Goal: Task Accomplishment & Management: Manage account settings

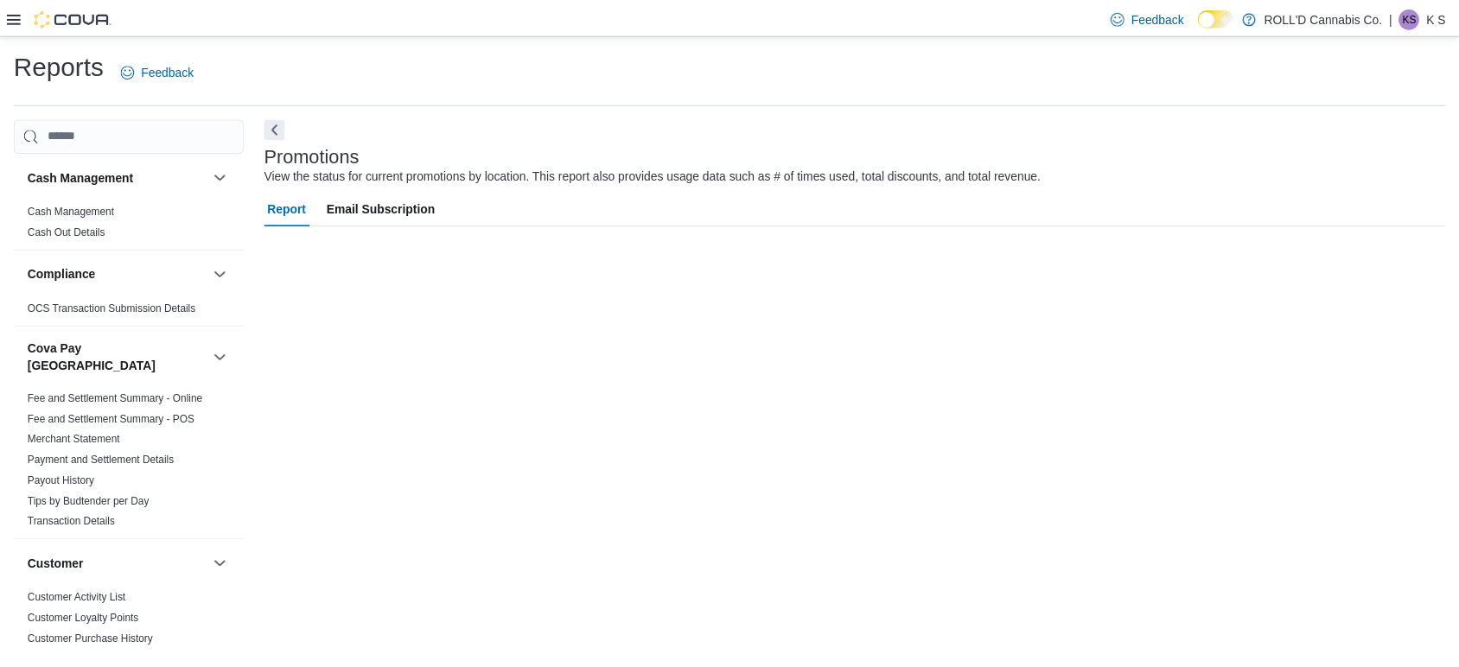
scroll to position [181, 0]
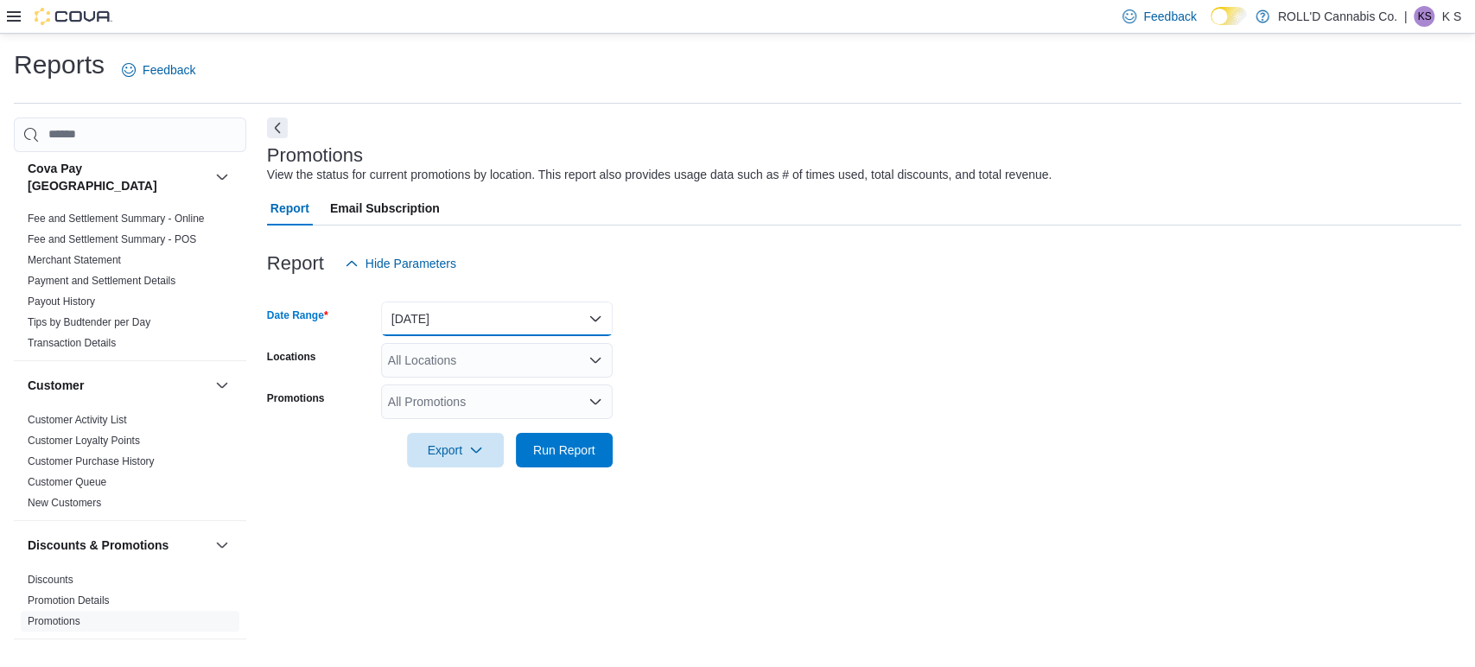
click at [457, 319] on button "Yesterday" at bounding box center [497, 319] width 232 height 35
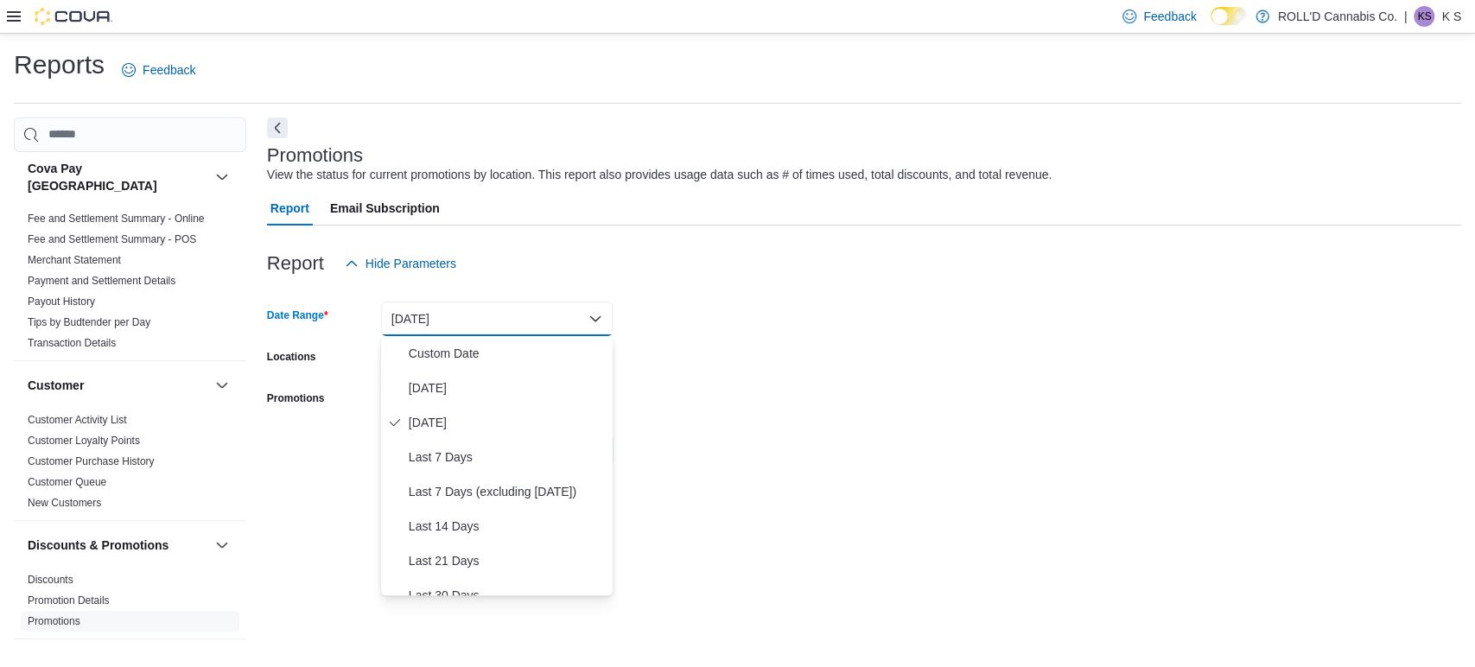
click at [742, 309] on form "Date Range Yesterday Locations All Locations Promotions All Promotions Export R…" at bounding box center [864, 374] width 1194 height 187
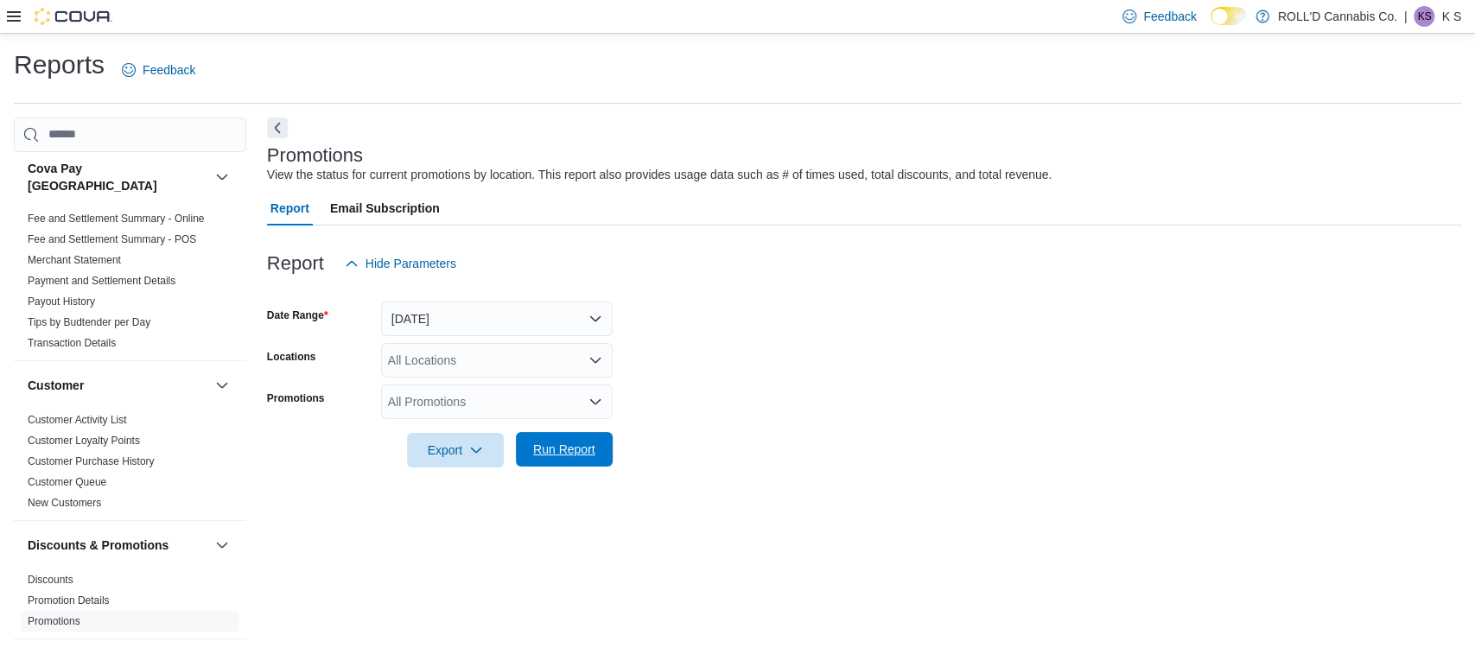
click at [585, 441] on span "Run Report" at bounding box center [564, 449] width 62 height 17
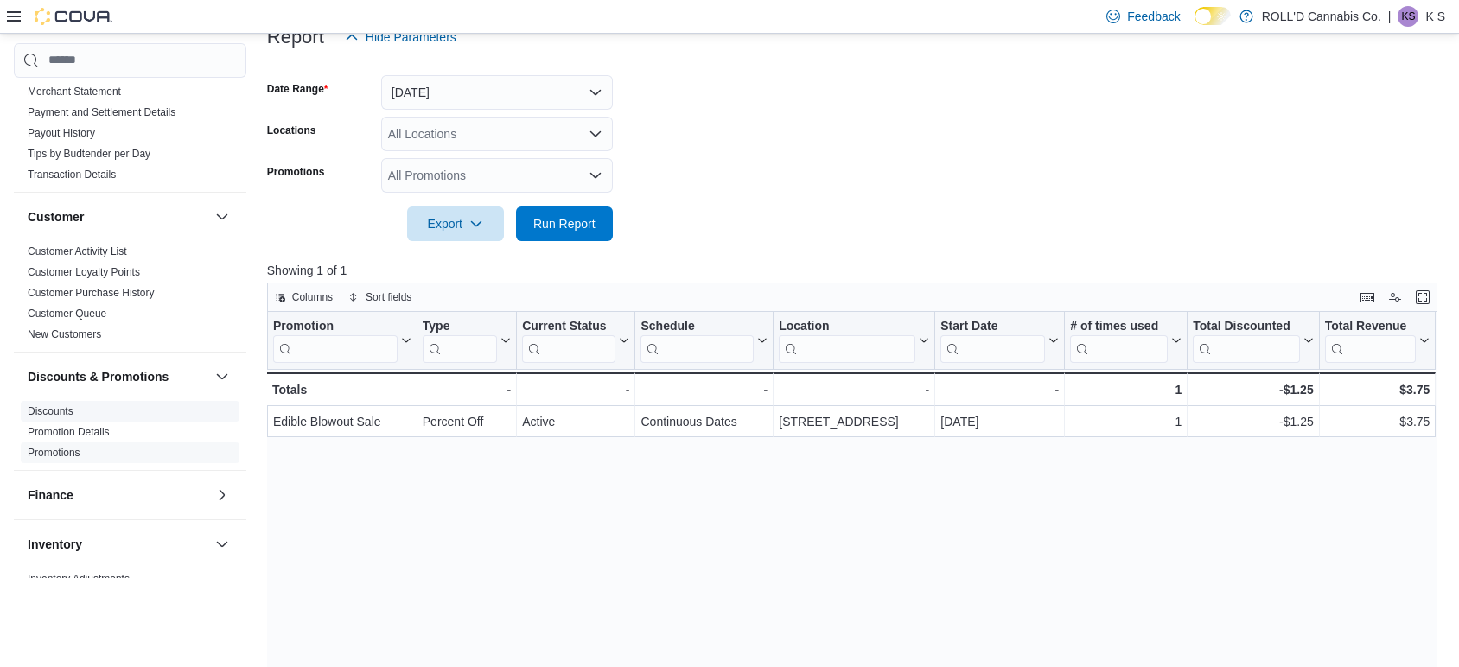
scroll to position [292, 0]
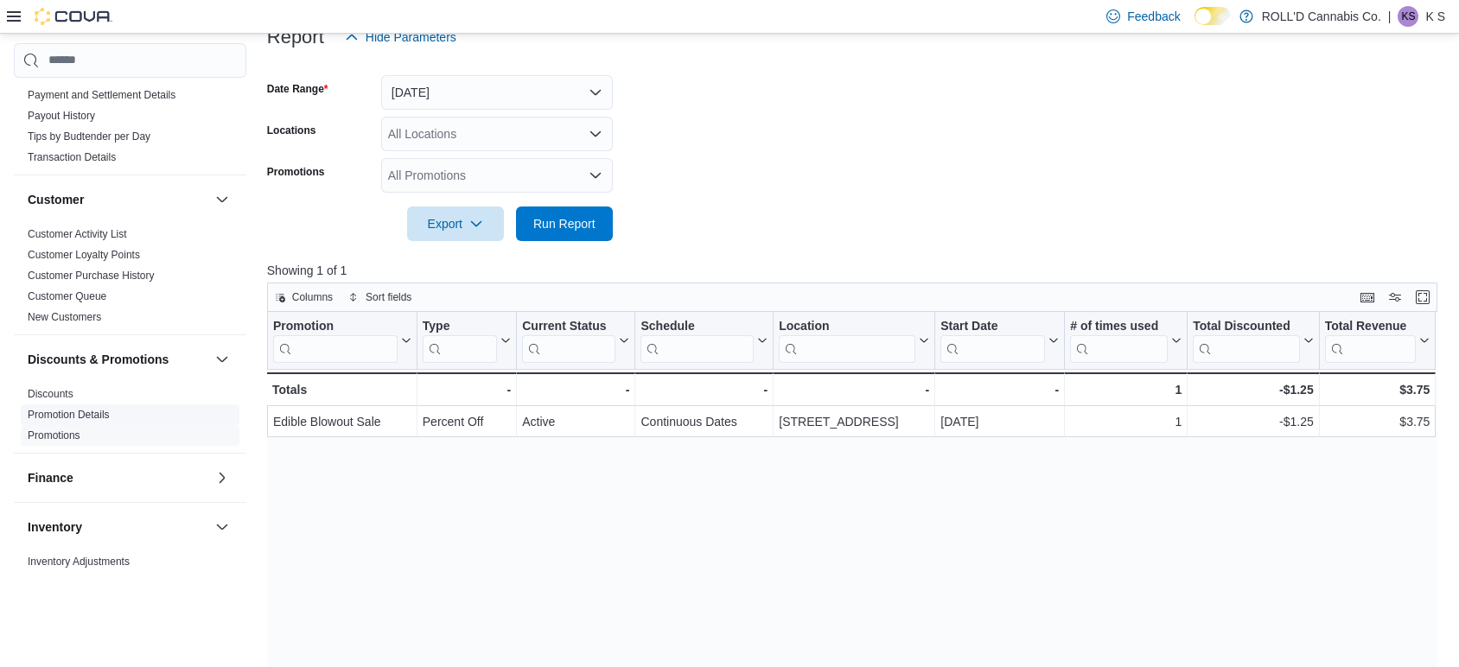
click at [111, 404] on span "Promotion Details" at bounding box center [130, 414] width 219 height 21
click at [84, 409] on link "Promotion Details" at bounding box center [69, 415] width 82 height 12
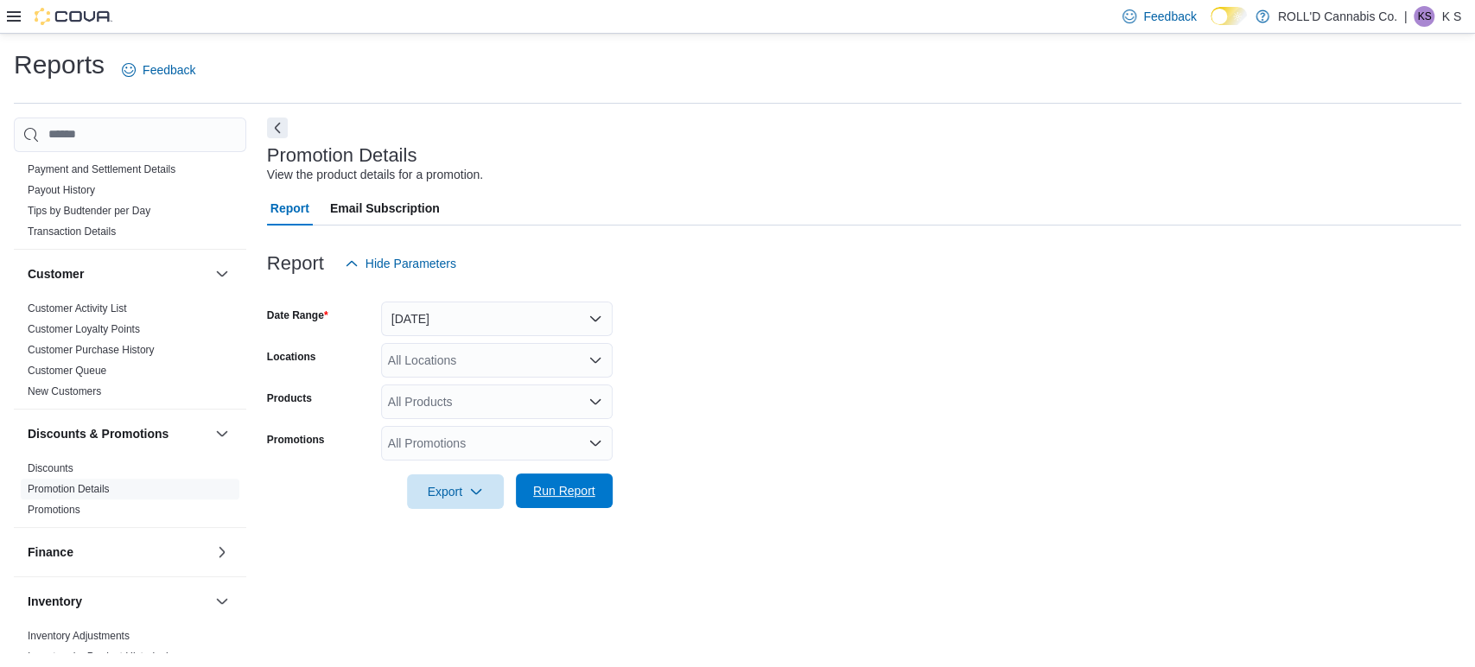
click at [568, 493] on span "Run Report" at bounding box center [564, 490] width 62 height 17
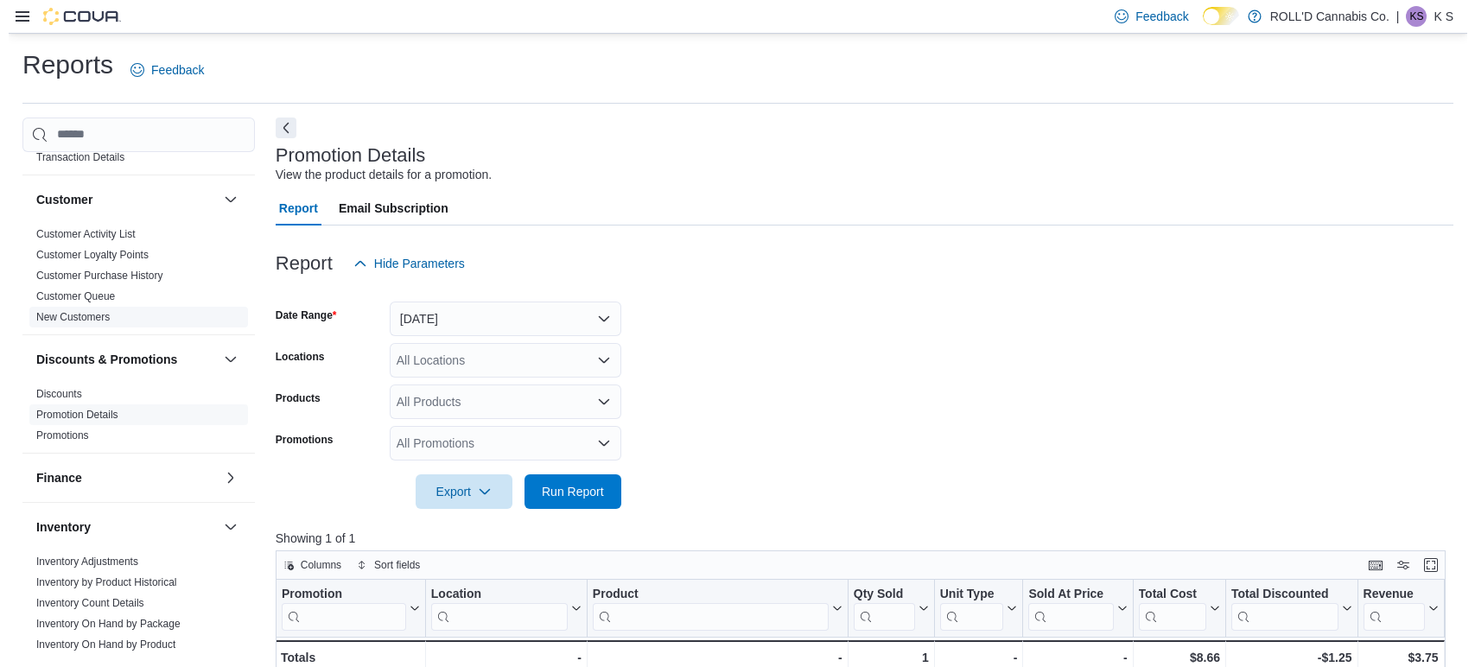
scroll to position [367, 0]
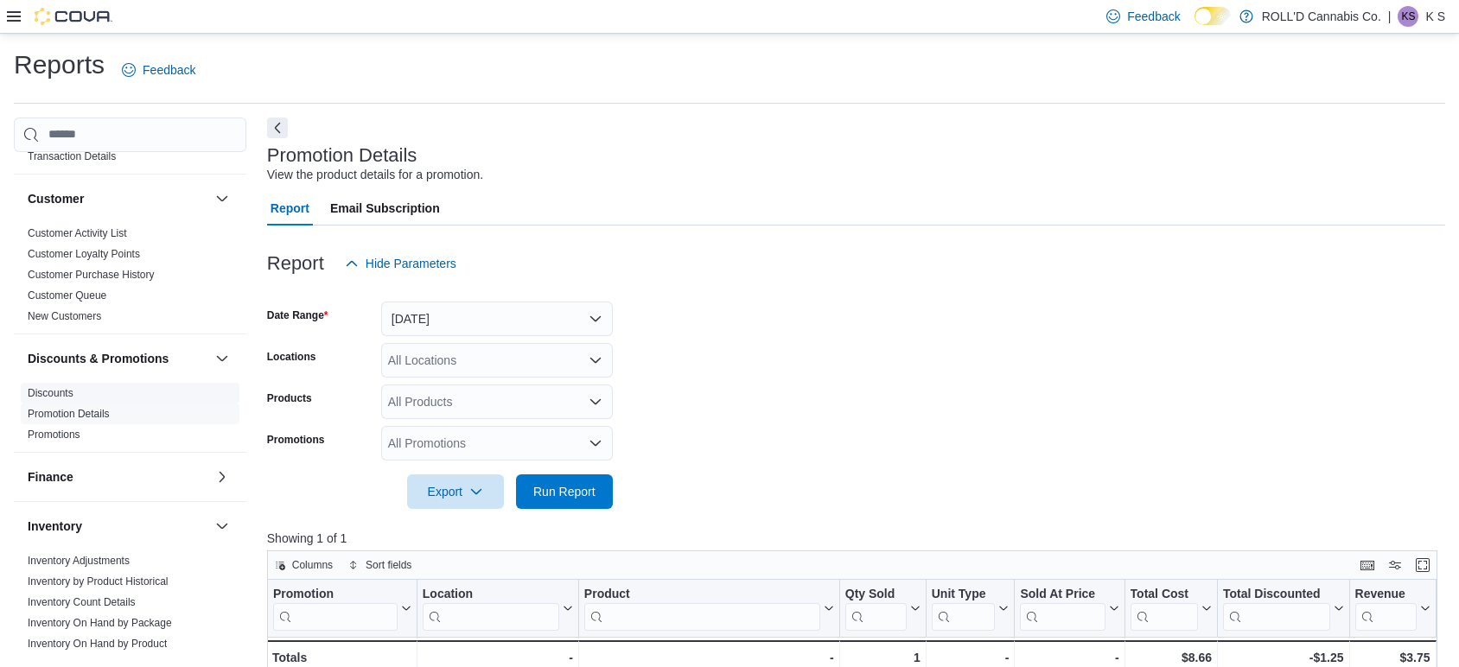
click at [51, 387] on link "Discounts" at bounding box center [51, 393] width 46 height 12
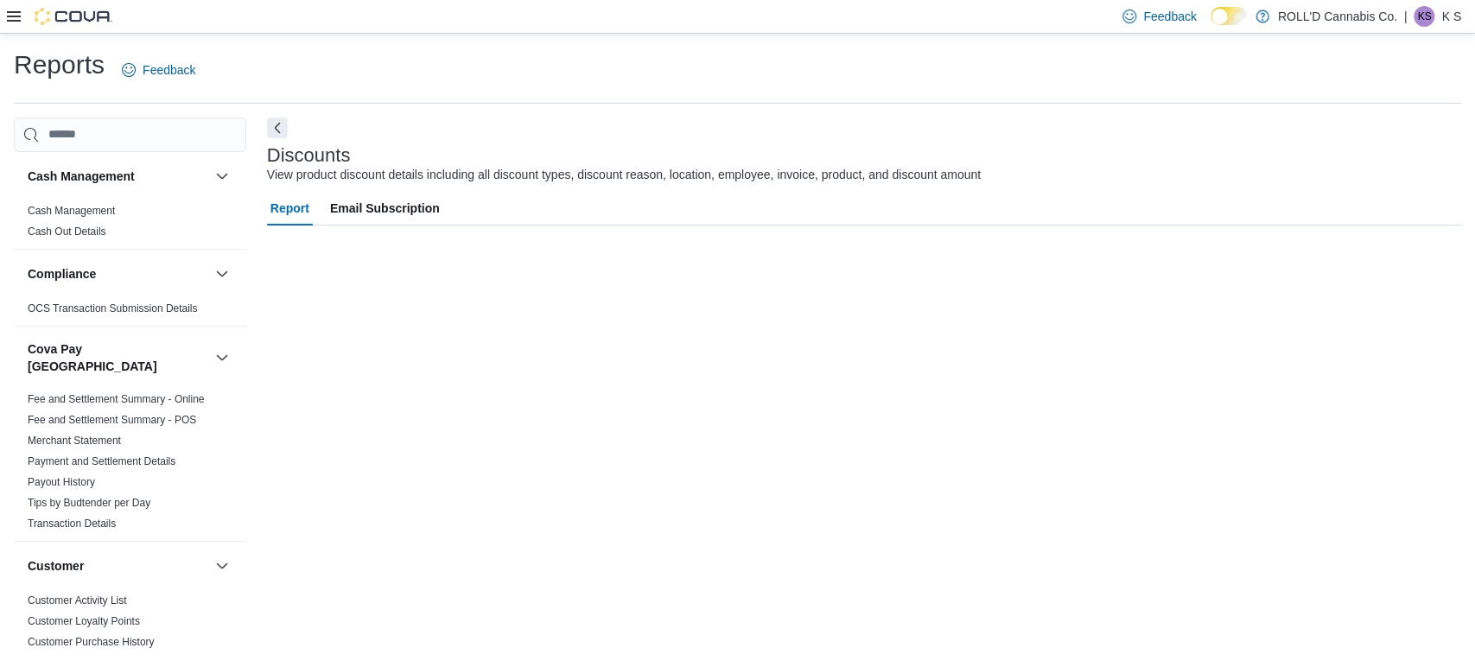
click at [12, 17] on icon at bounding box center [14, 17] width 14 height 14
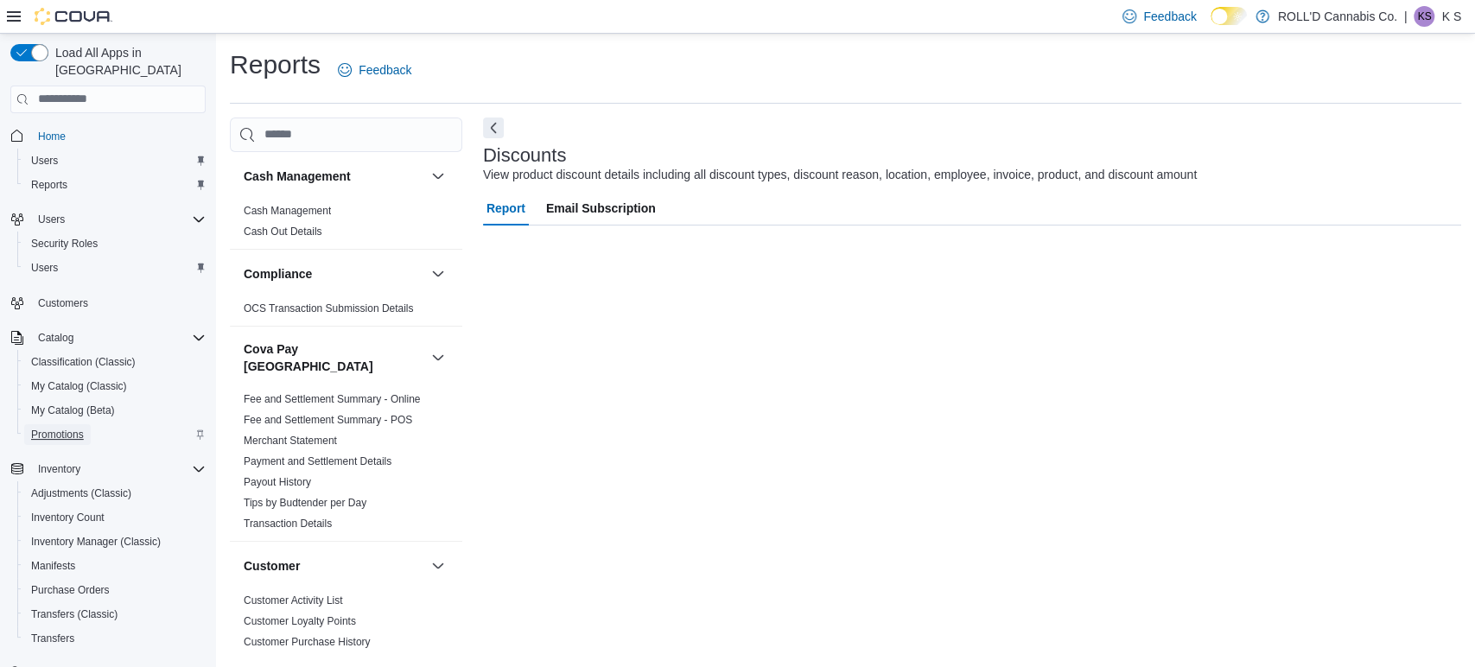
click at [57, 428] on span "Promotions" at bounding box center [57, 435] width 53 height 14
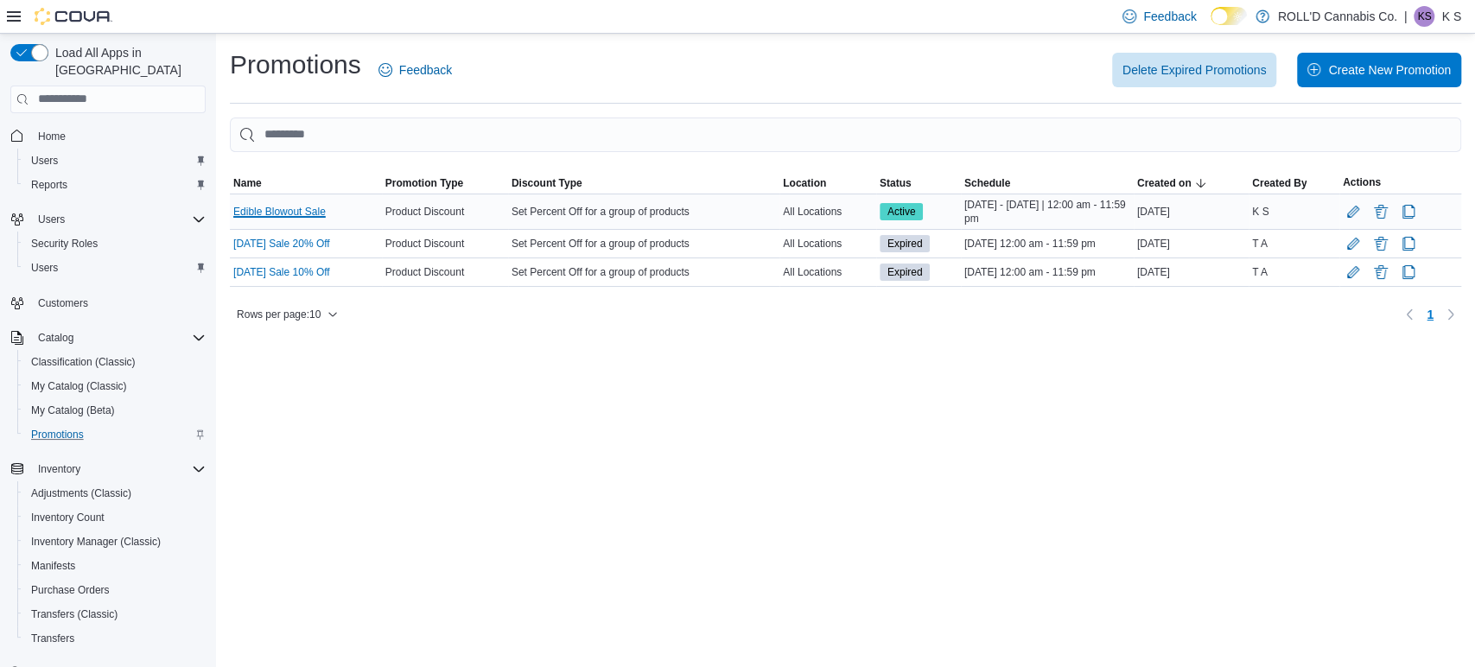
click at [274, 210] on link "Edible Blowout Sale" at bounding box center [279, 212] width 92 height 14
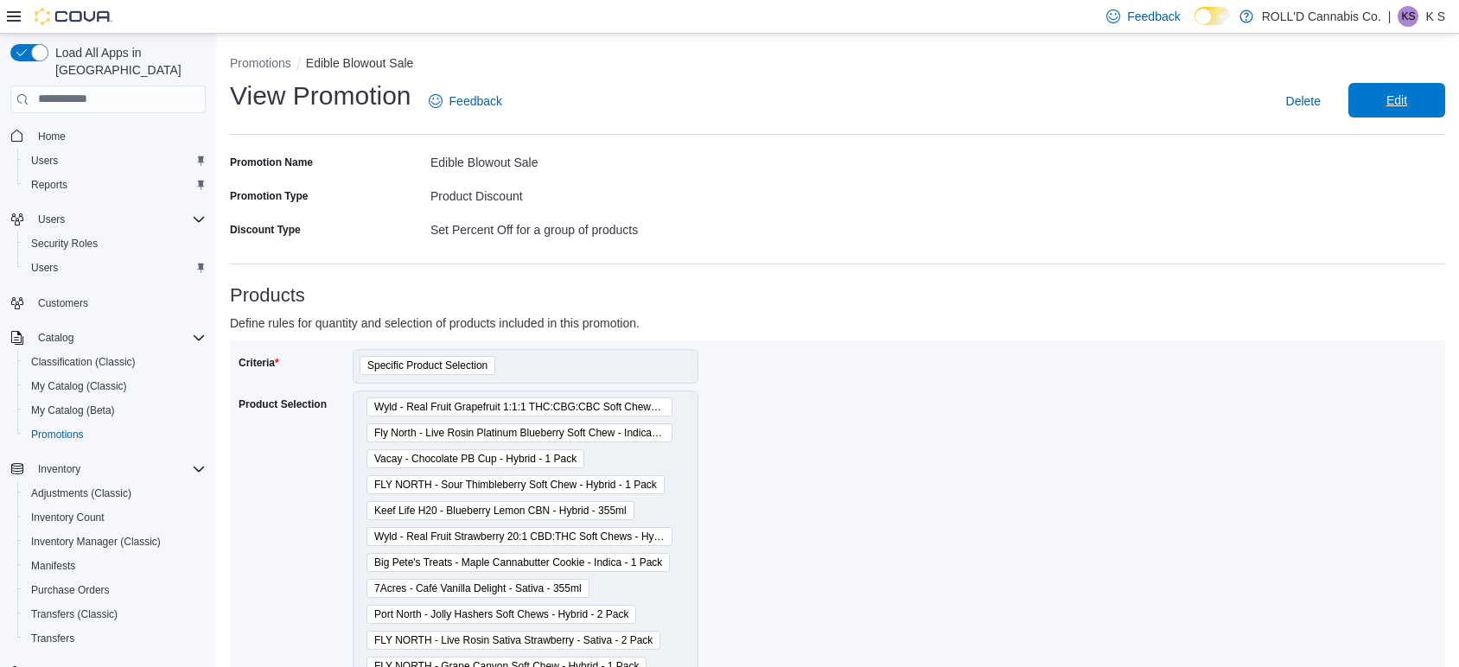
click at [1397, 104] on span "Edit" at bounding box center [1397, 100] width 76 height 35
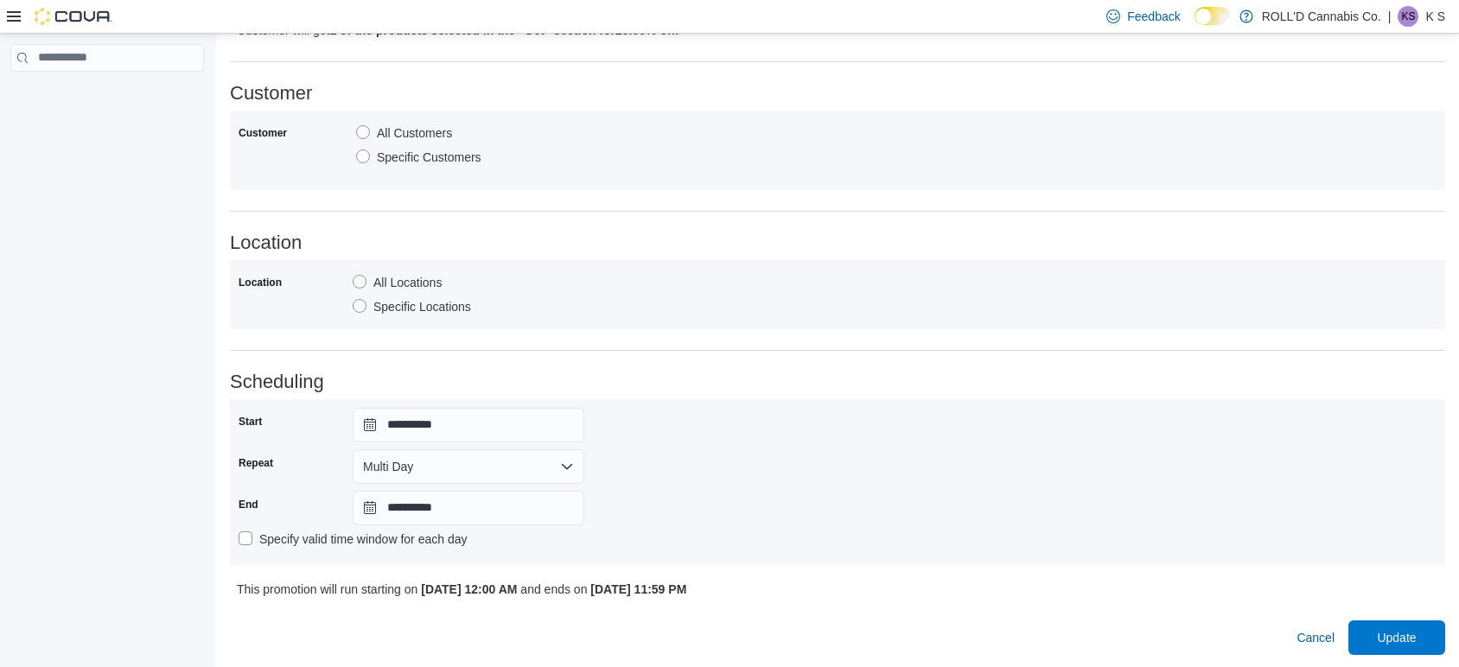
scroll to position [904, 0]
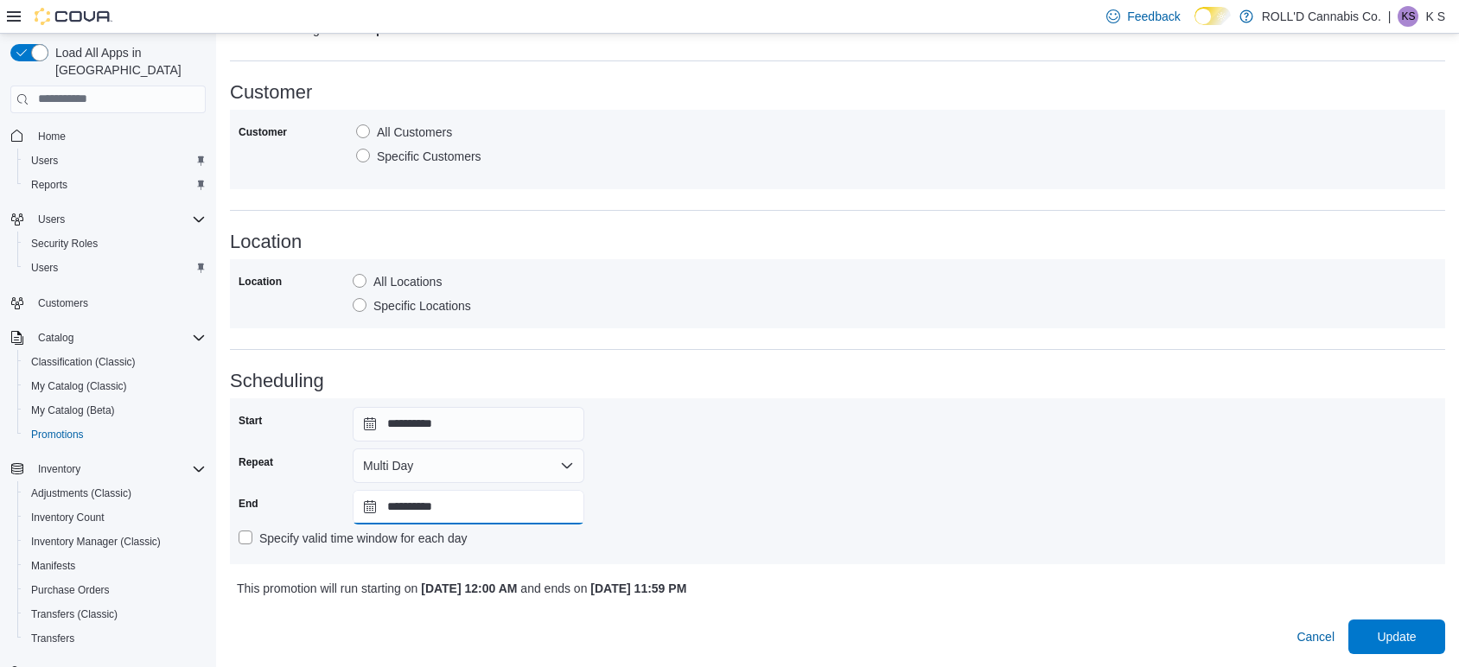
click at [408, 512] on input "**********" at bounding box center [469, 507] width 232 height 35
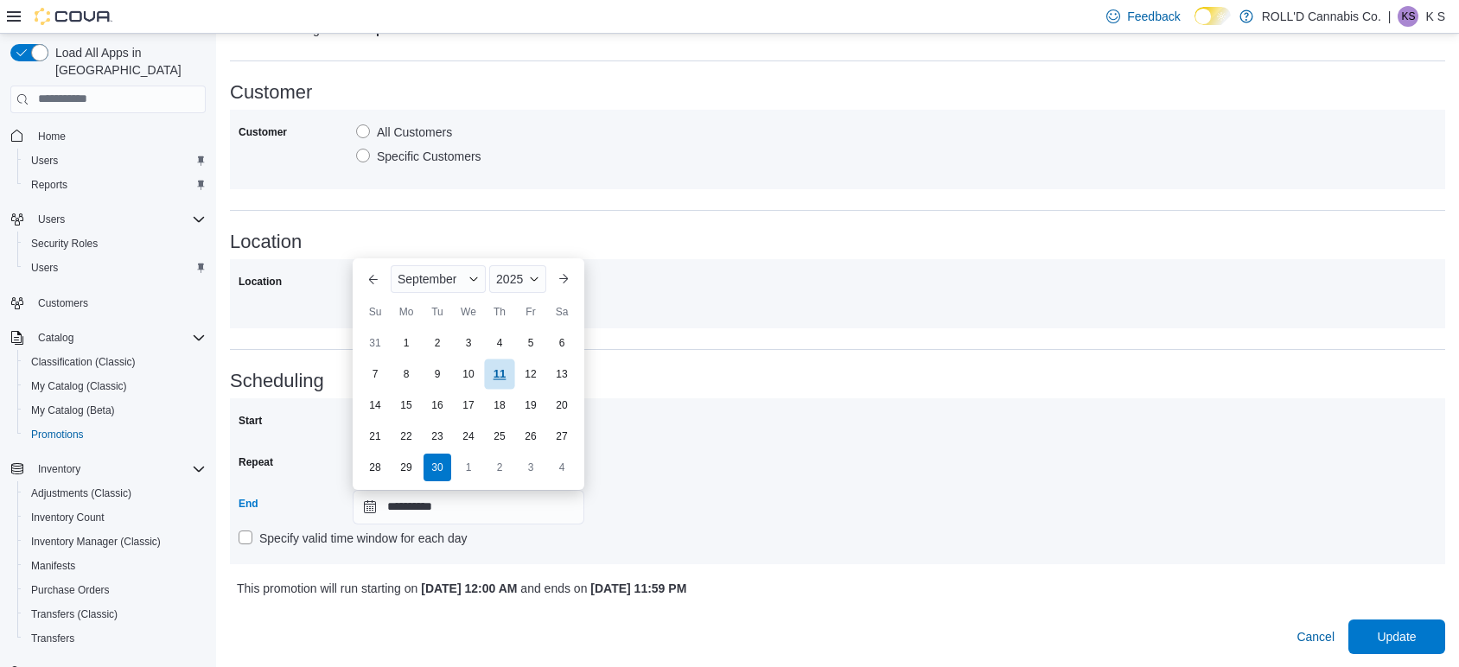
click at [495, 385] on div "11" at bounding box center [499, 374] width 30 height 30
type input "**********"
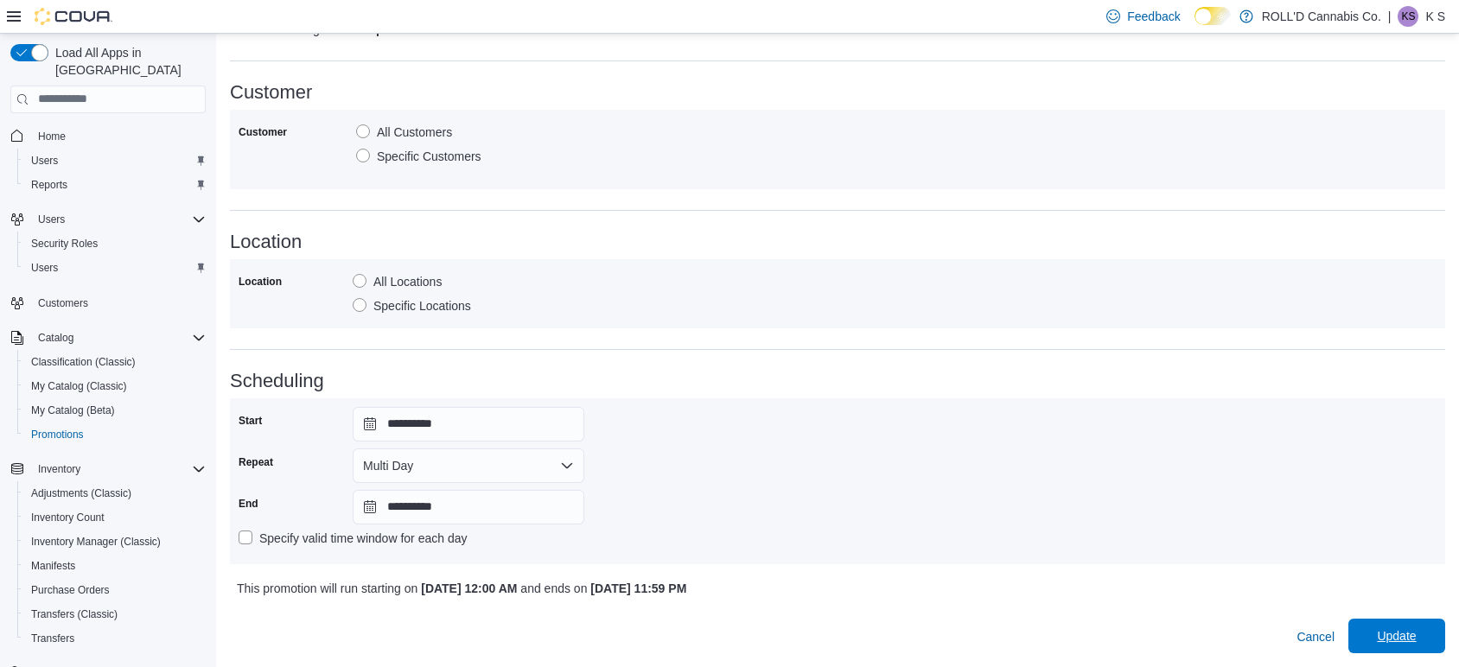
click at [1389, 633] on span "Update" at bounding box center [1397, 636] width 76 height 35
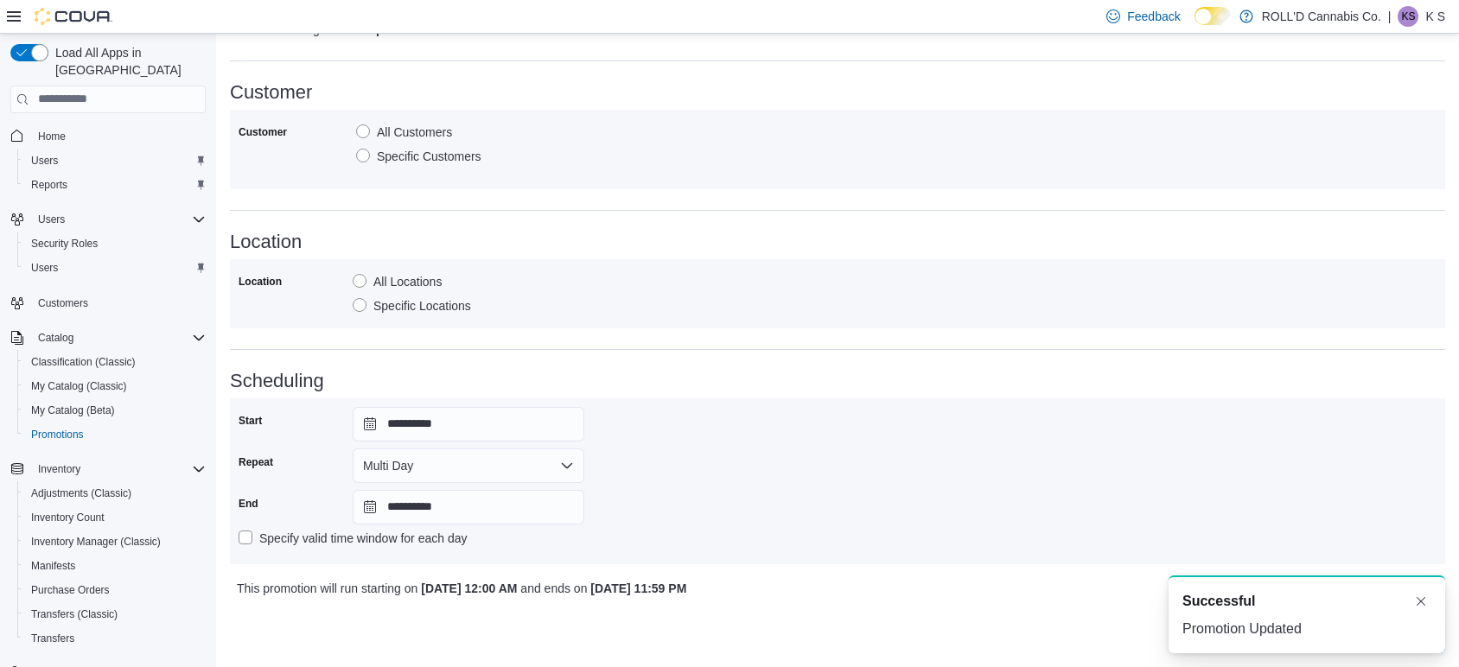
scroll to position [0, 0]
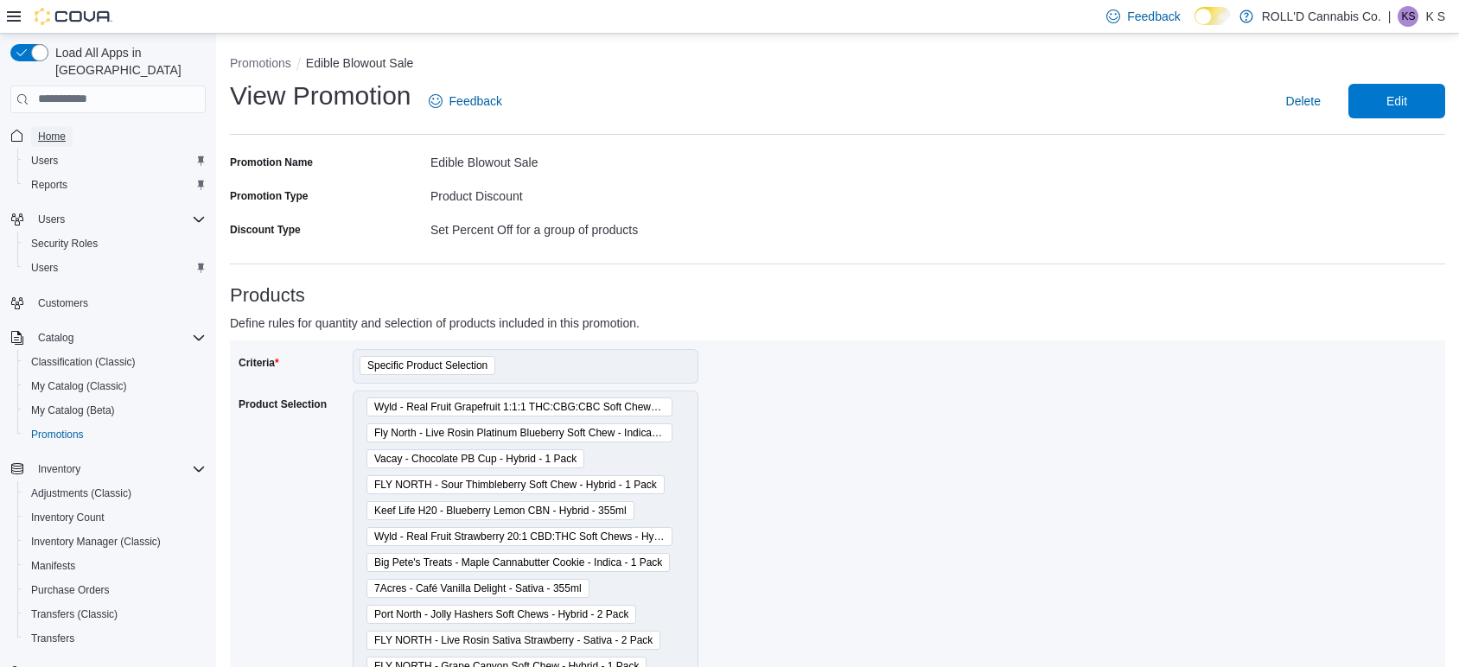
click at [69, 126] on link "Home" at bounding box center [51, 136] width 41 height 21
